Goal: Information Seeking & Learning: Learn about a topic

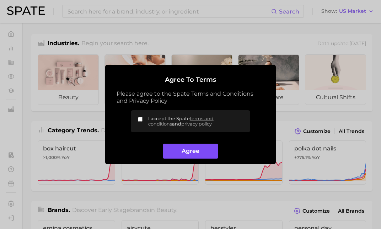
click at [179, 150] on button "Agree" at bounding box center [190, 151] width 54 height 15
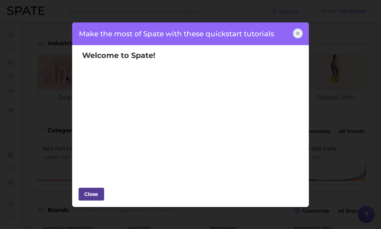
click at [93, 194] on div "Close" at bounding box center [91, 194] width 21 height 11
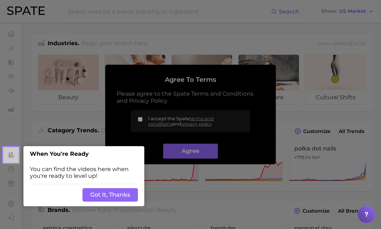
click at [102, 197] on button "Got It, Thanks" at bounding box center [110, 195] width 55 height 14
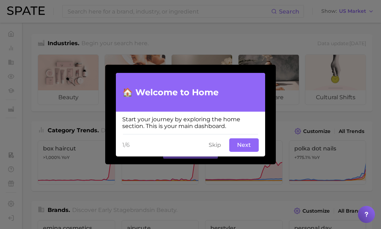
click at [260, 144] on div "1/6 Skip Next" at bounding box center [190, 145] width 149 height 23
click at [245, 143] on button "Next" at bounding box center [244, 145] width 30 height 14
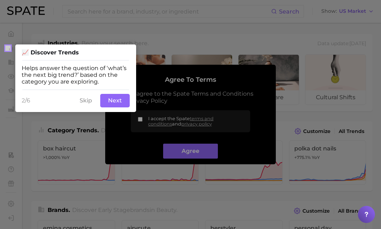
click at [113, 100] on button "Next" at bounding box center [115, 101] width 30 height 14
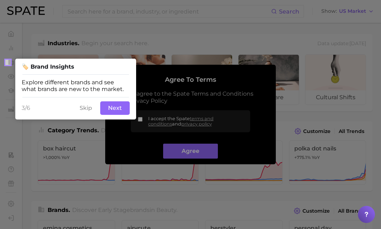
click at [121, 105] on button "Next" at bounding box center [115, 108] width 30 height 14
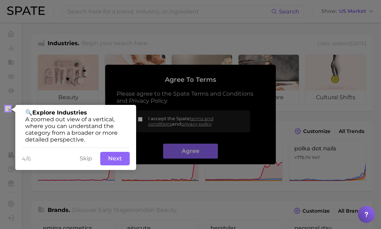
click at [110, 156] on button "Next" at bounding box center [115, 159] width 30 height 14
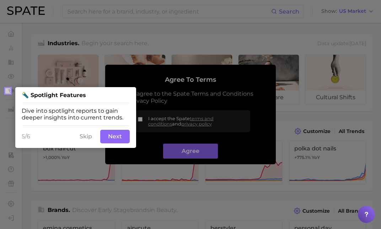
click at [119, 134] on button "Next" at bounding box center [115, 137] width 30 height 14
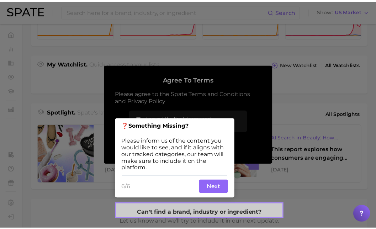
scroll to position [230, 0]
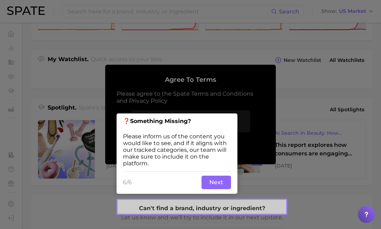
click at [210, 183] on button "Next" at bounding box center [217, 183] width 30 height 14
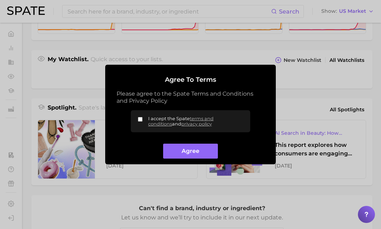
click at [142, 118] on input "I accept the Spate terms and conditions and privacy policy" at bounding box center [140, 119] width 5 height 5
checkbox input "true"
click at [184, 151] on button "Agree" at bounding box center [190, 151] width 54 height 15
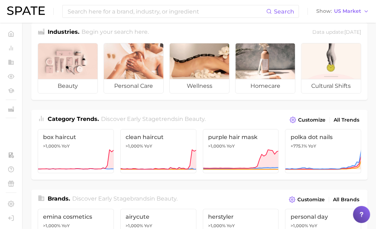
scroll to position [0, 0]
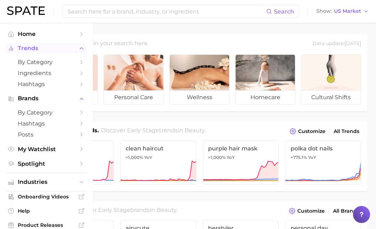
click at [15, 52] on button "Trends" at bounding box center [46, 48] width 81 height 11
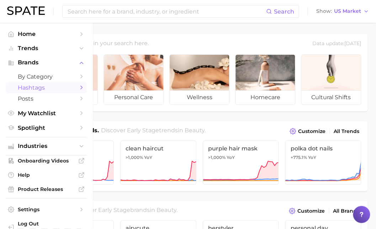
click at [26, 89] on span "Hashtags" at bounding box center [46, 87] width 57 height 7
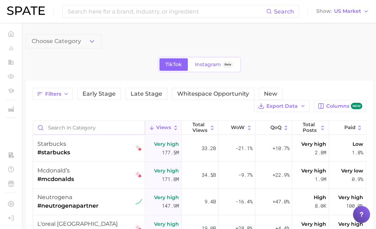
click at [92, 130] on input "Search in category" at bounding box center [89, 128] width 112 height 14
type input "newproduct"
